Goal: Information Seeking & Learning: Check status

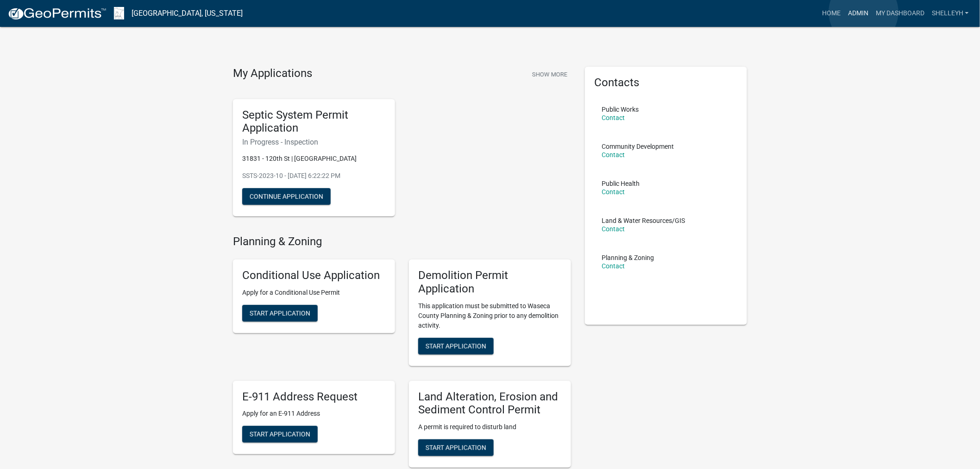
click at [864, 12] on link "Admin" at bounding box center [858, 14] width 28 height 18
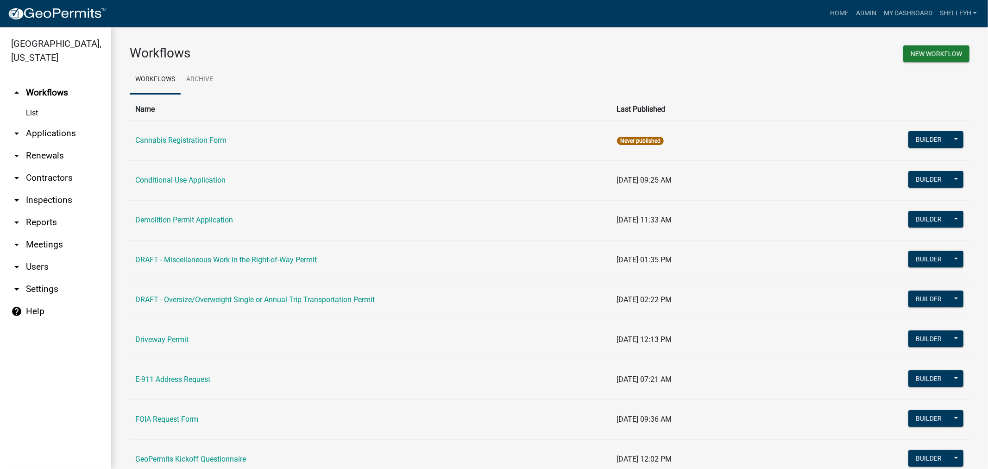
click at [40, 130] on link "arrow_drop_down Applications" at bounding box center [55, 133] width 111 height 22
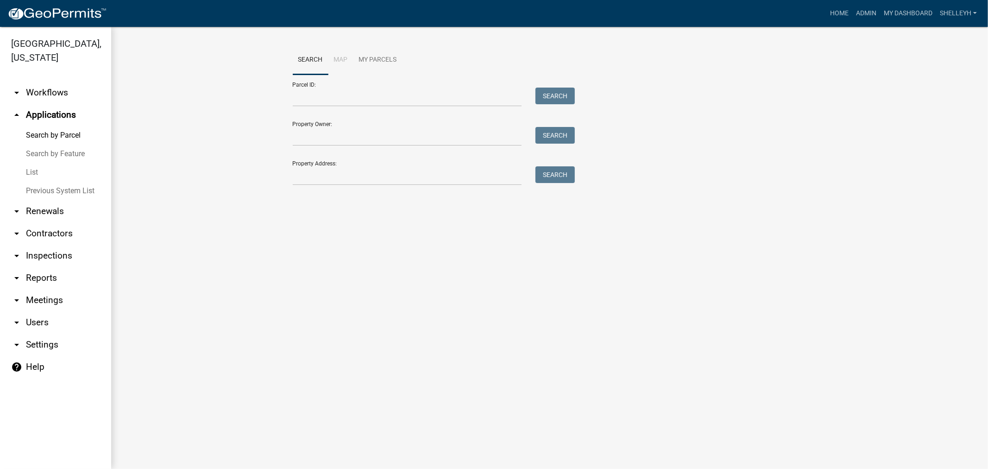
click at [38, 210] on link "arrow_drop_down Renewals" at bounding box center [55, 211] width 111 height 22
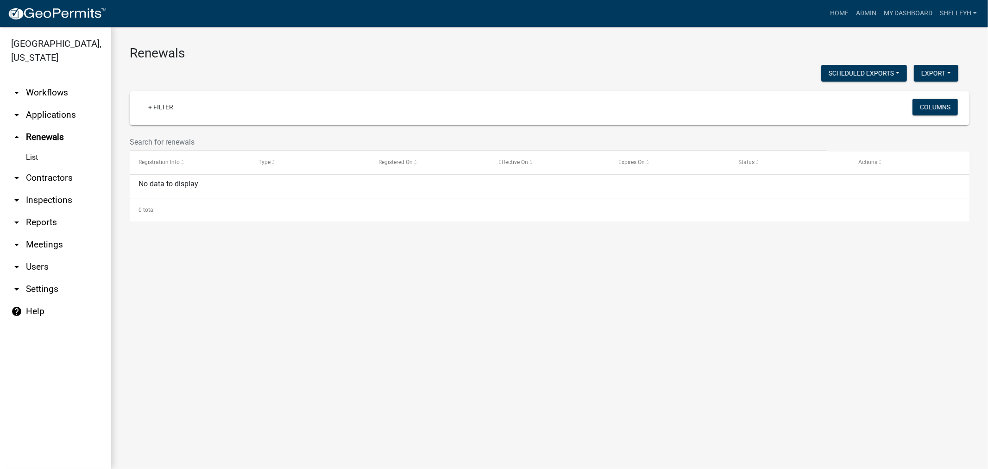
click at [48, 181] on link "arrow_drop_down Contractors" at bounding box center [55, 178] width 111 height 22
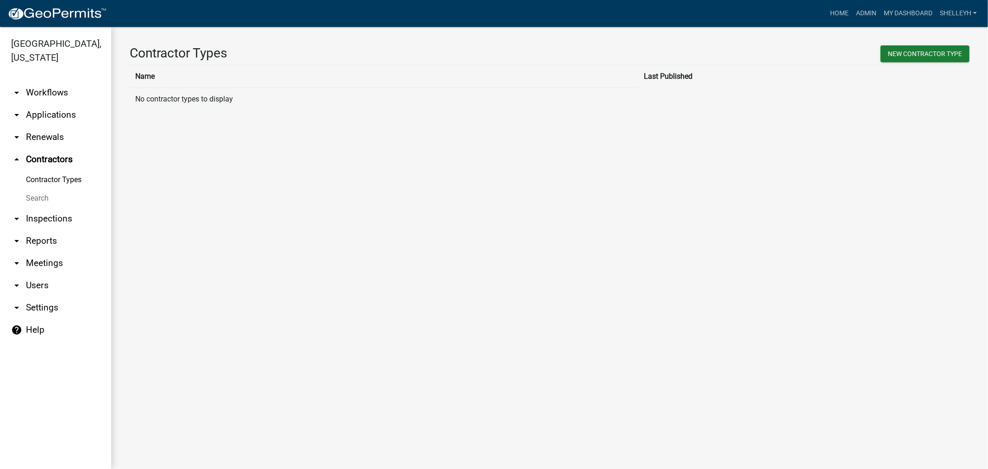
click at [44, 115] on link "arrow_drop_down Applications" at bounding box center [55, 115] width 111 height 22
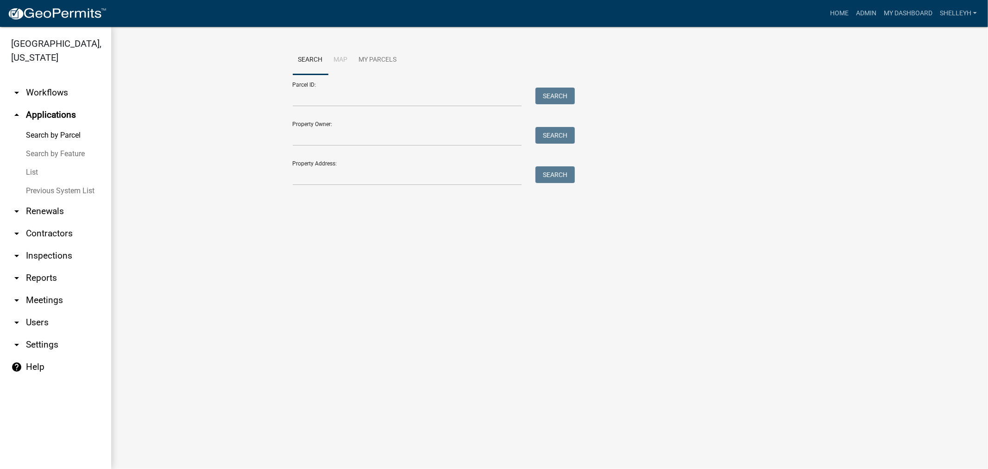
click at [29, 171] on link "List" at bounding box center [55, 172] width 111 height 19
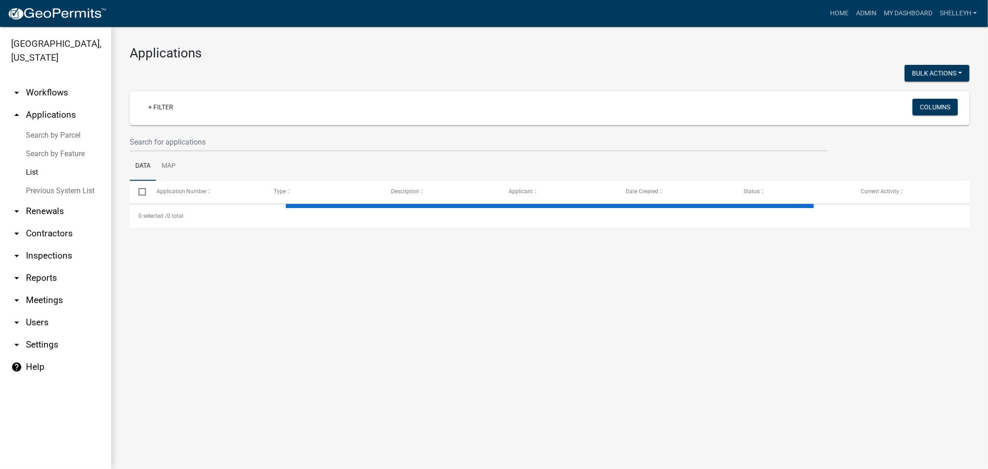
select select "1: 25"
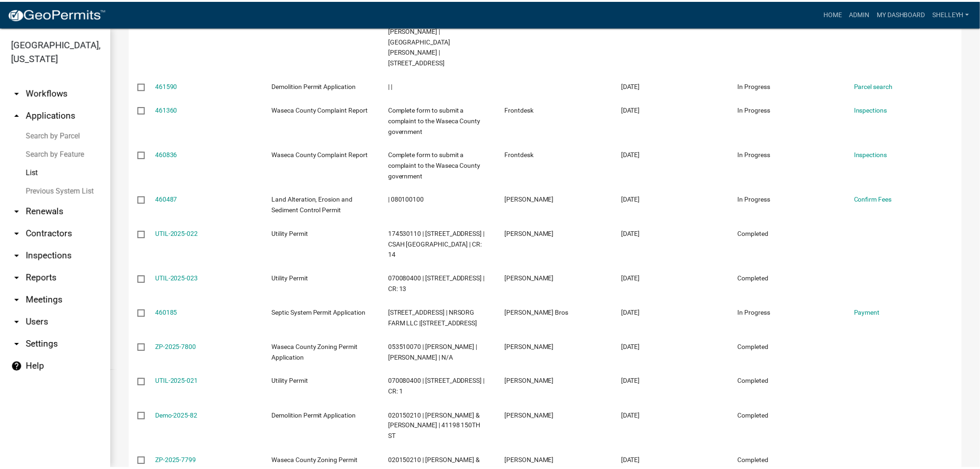
scroll to position [463, 0]
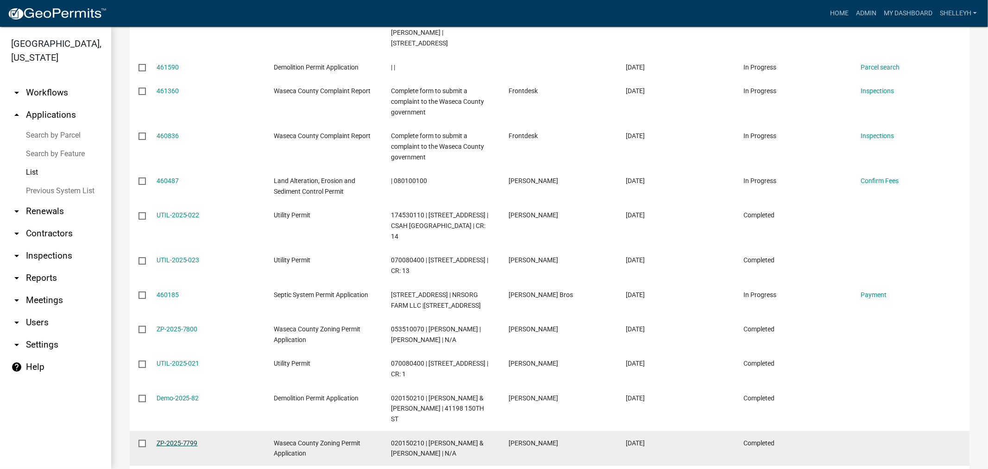
click at [177, 439] on link "ZP-2025-7799" at bounding box center [176, 442] width 41 height 7
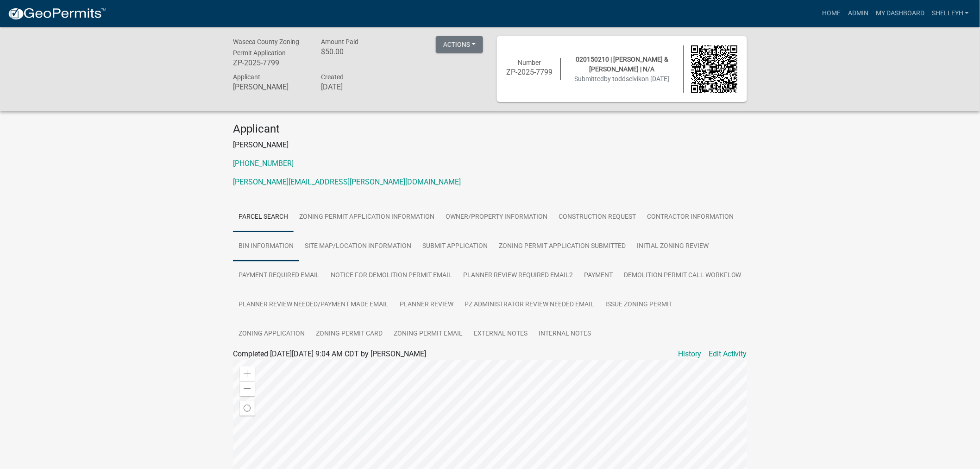
click at [269, 246] on link "Bin Information" at bounding box center [266, 247] width 66 height 30
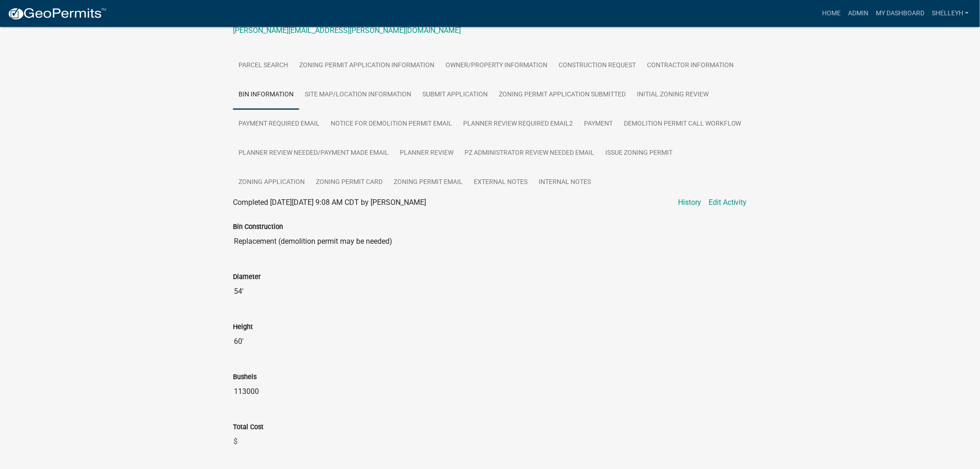
scroll to position [154, 0]
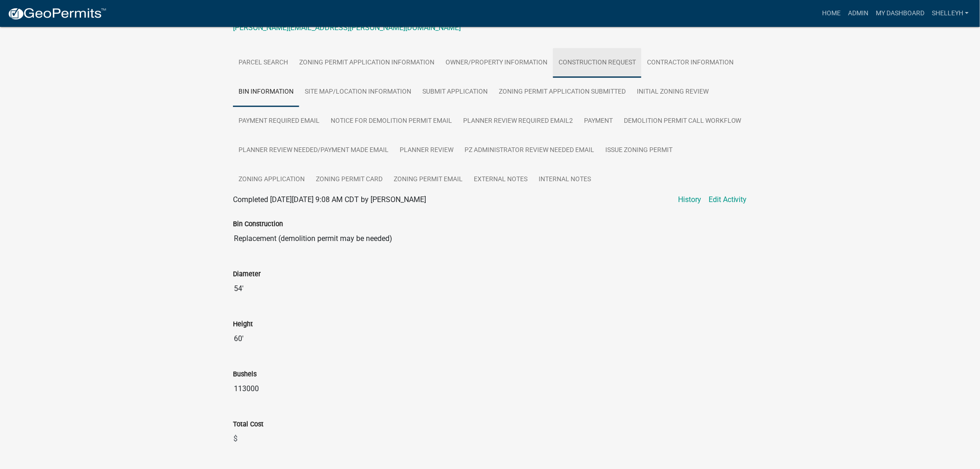
click at [591, 58] on link "Construction Request" at bounding box center [597, 63] width 88 height 30
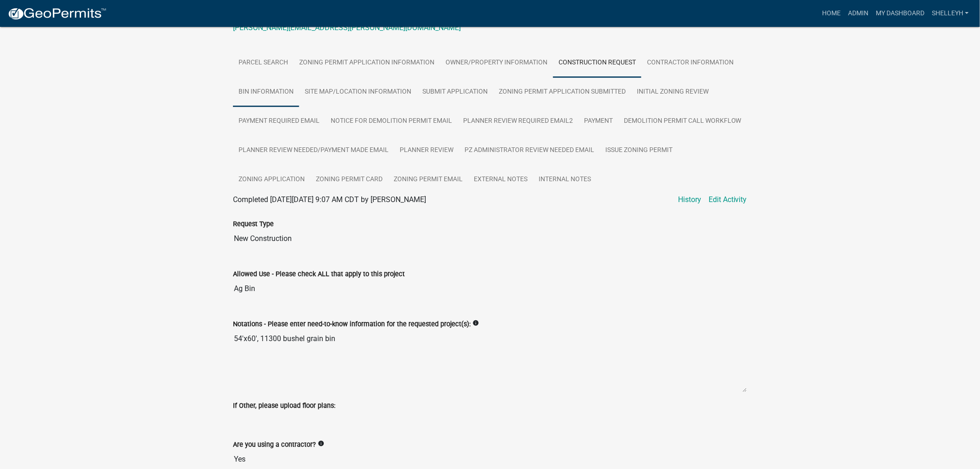
click at [272, 91] on link "Bin Information" at bounding box center [266, 92] width 66 height 30
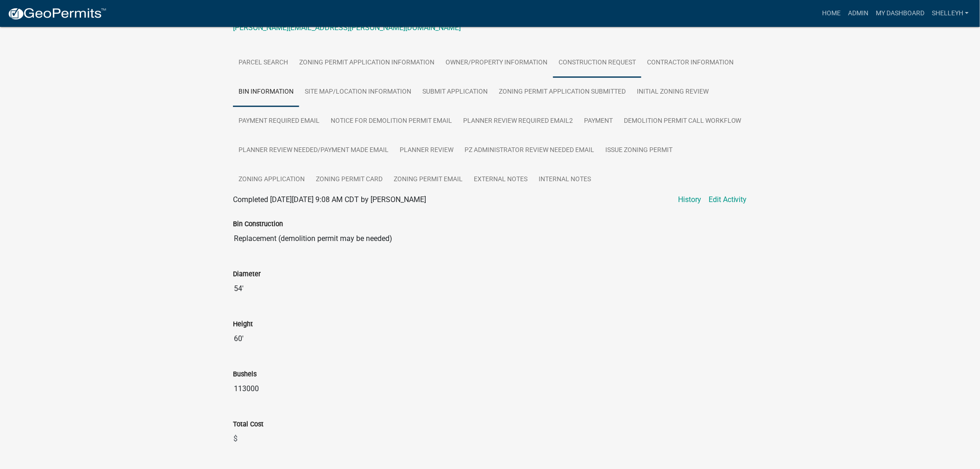
click at [599, 60] on link "Construction Request" at bounding box center [597, 63] width 88 height 30
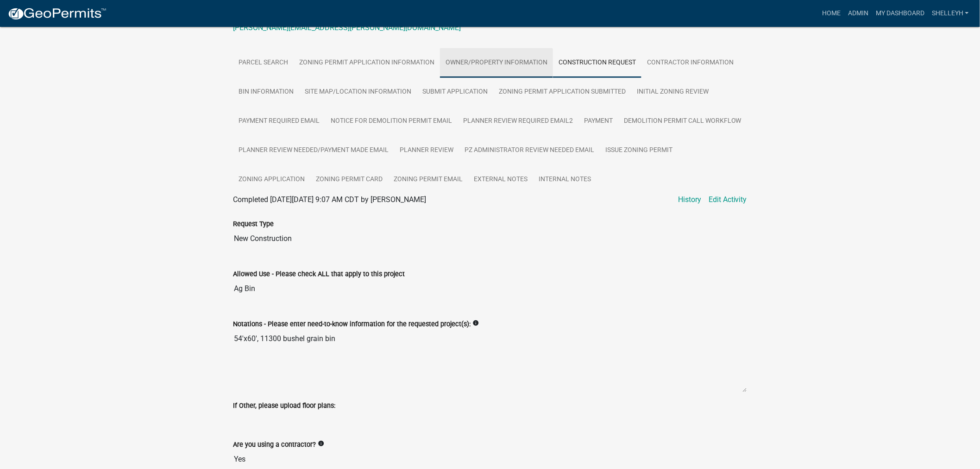
click at [489, 57] on link "Owner/Property Information" at bounding box center [496, 63] width 113 height 30
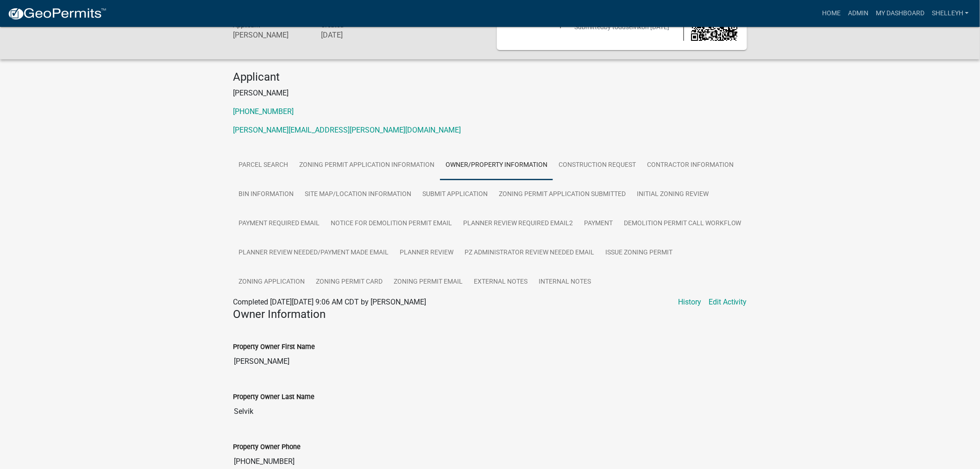
scroll to position [0, 0]
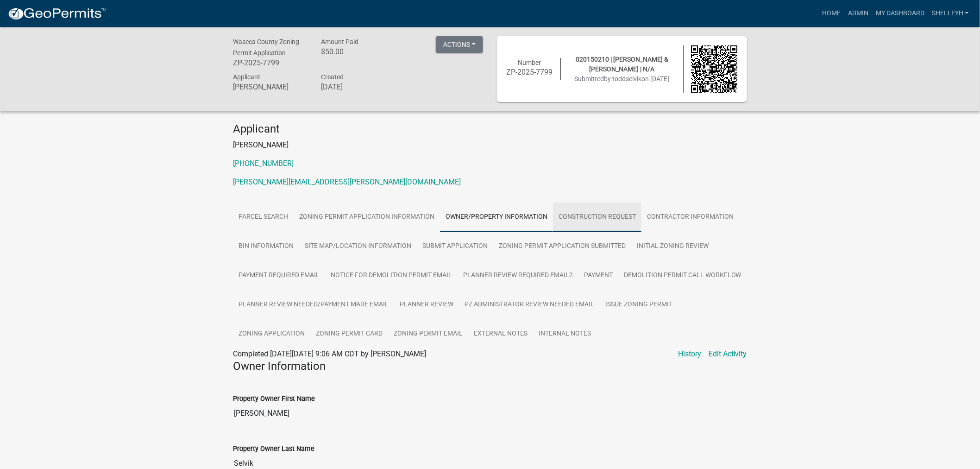
click at [577, 219] on link "Construction Request" at bounding box center [597, 217] width 88 height 30
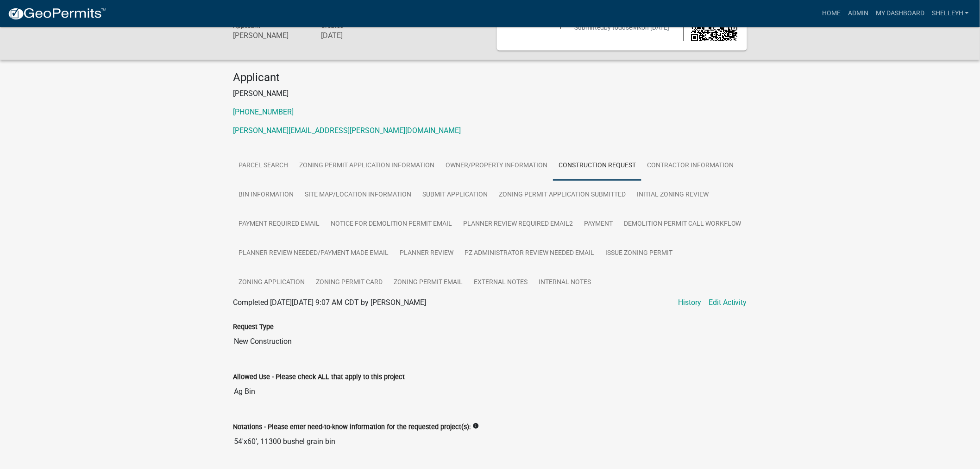
scroll to position [103, 0]
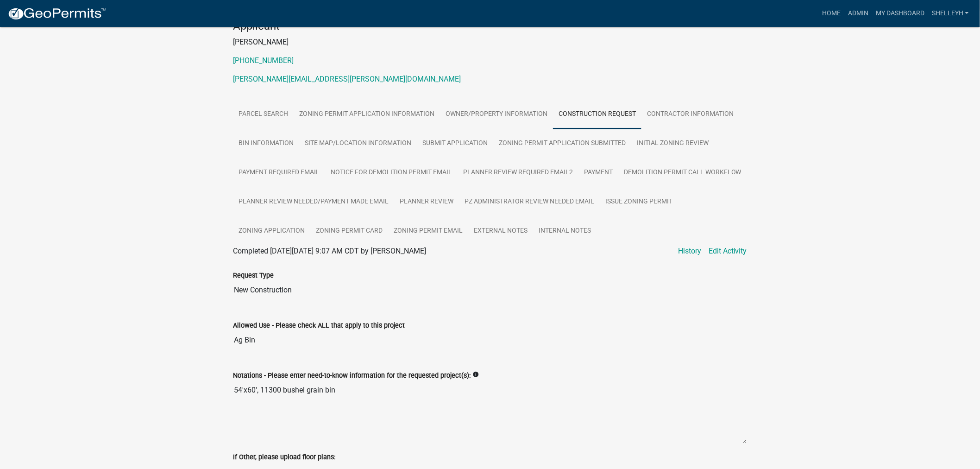
click at [272, 390] on textarea "54'x60', 11300 bushel grain bin" at bounding box center [490, 412] width 514 height 63
click at [255, 141] on link "Bin Information" at bounding box center [266, 144] width 66 height 30
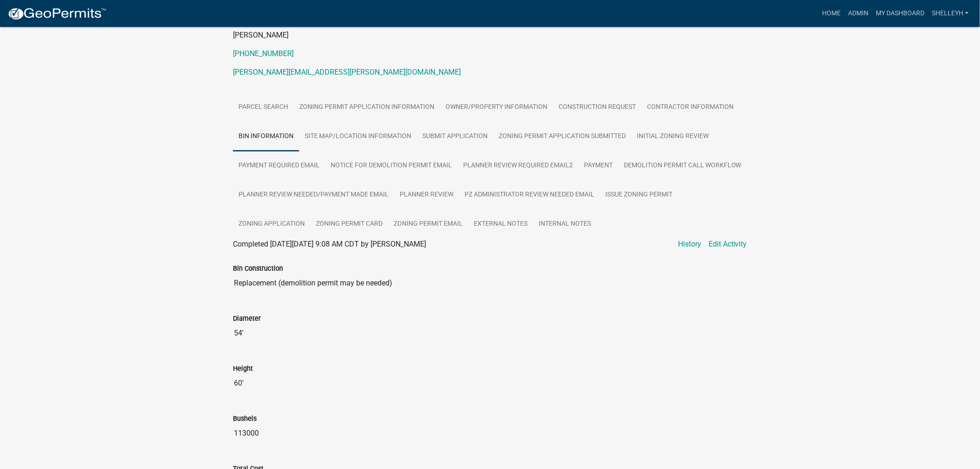
scroll to position [154, 0]
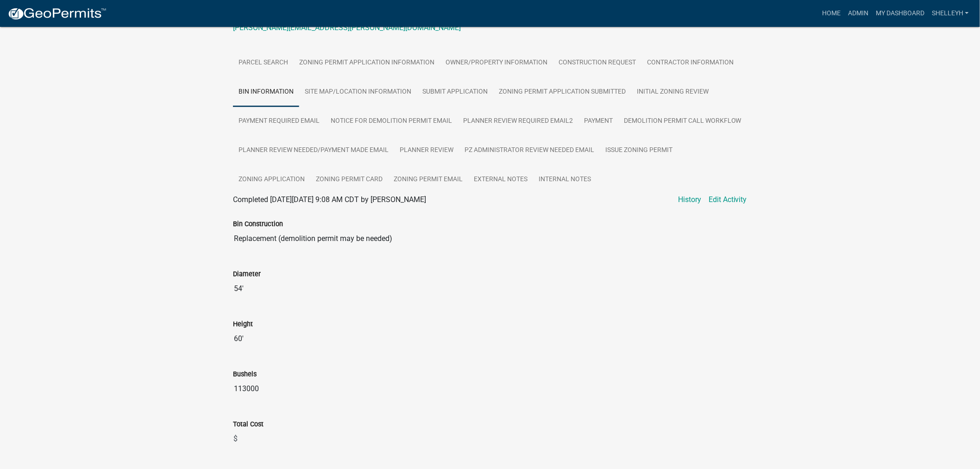
drag, startPoint x: 258, startPoint y: 388, endPoint x: 232, endPoint y: 389, distance: 26.4
click at [232, 389] on div "Bushels 113000" at bounding box center [490, 380] width 528 height 50
click at [262, 63] on link "Parcel search" at bounding box center [263, 63] width 61 height 30
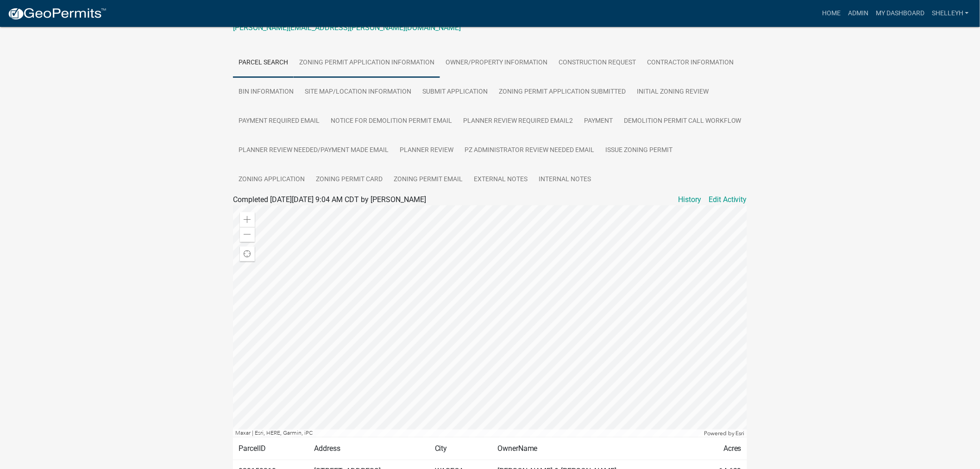
click at [350, 65] on link "Zoning Permit Application Information" at bounding box center [367, 63] width 146 height 30
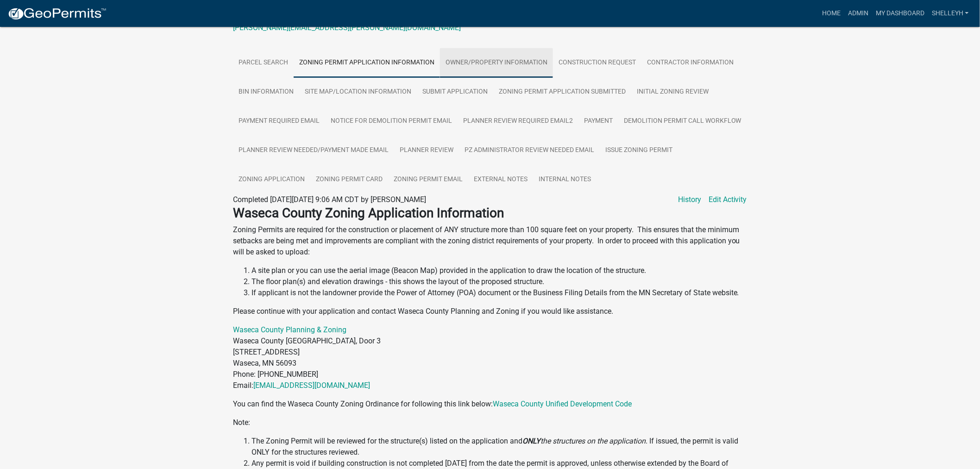
click at [479, 65] on link "Owner/Property Information" at bounding box center [496, 63] width 113 height 30
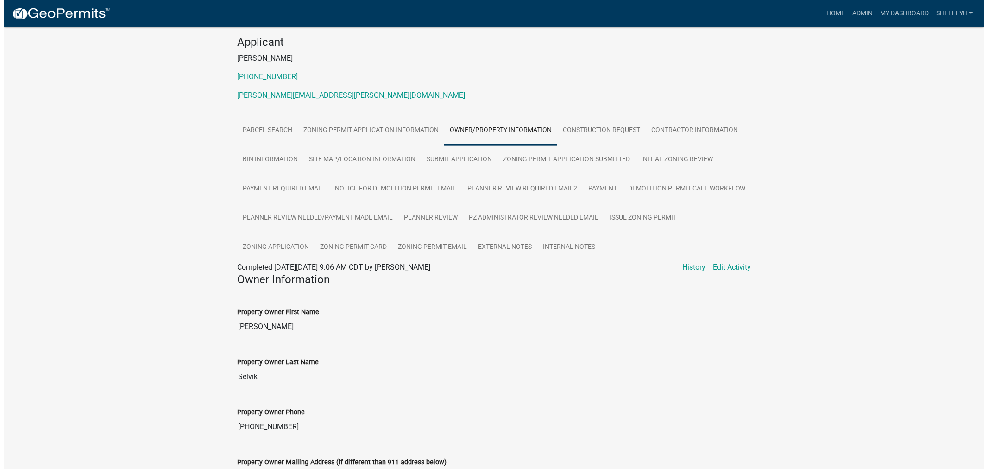
scroll to position [0, 0]
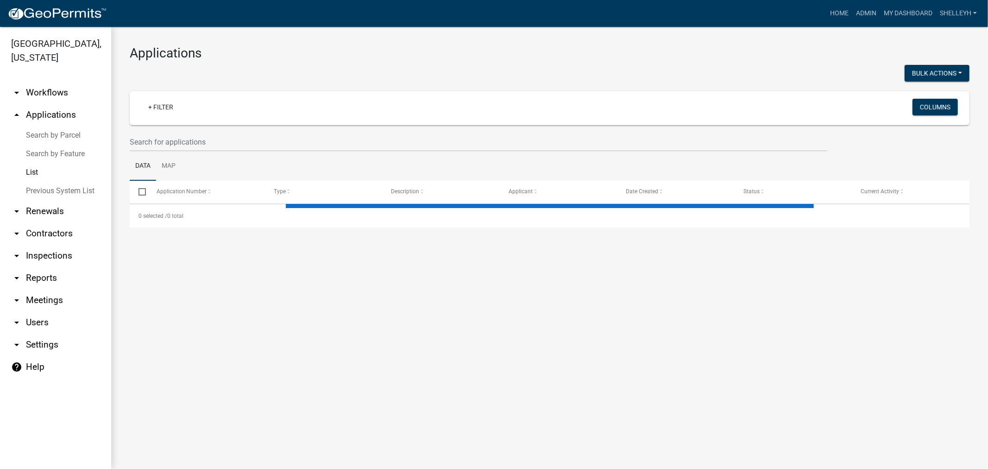
select select "1: 25"
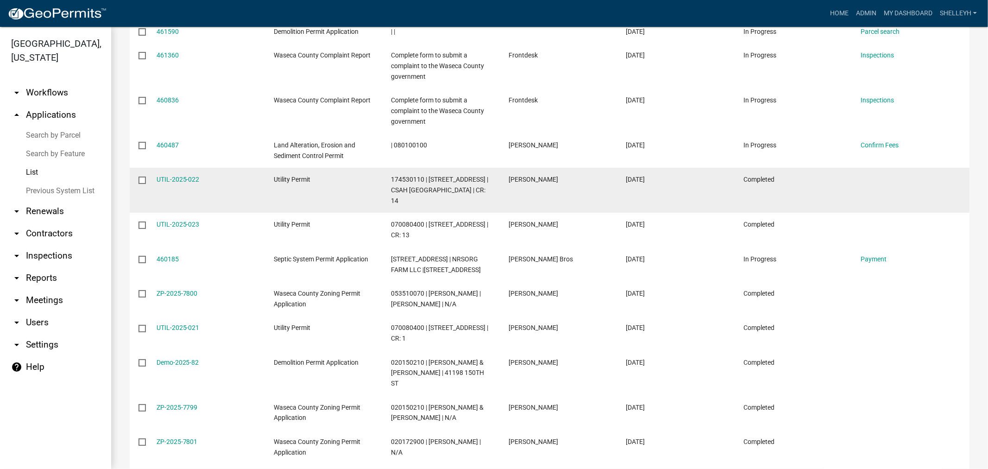
scroll to position [514, 0]
